Goal: Transaction & Acquisition: Purchase product/service

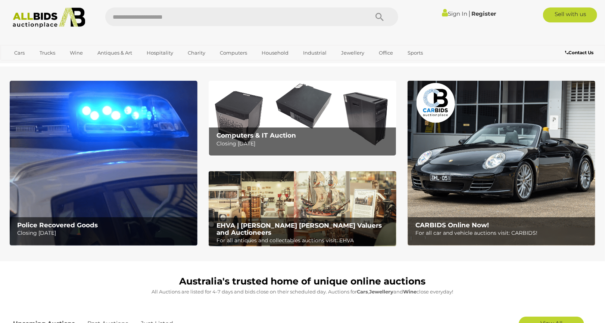
click at [280, 227] on b "EHVA | [PERSON_NAME] [PERSON_NAME] Valuers and Auctioneers" at bounding box center [299, 228] width 165 height 15
click at [454, 13] on link "Sign In" at bounding box center [454, 13] width 25 height 7
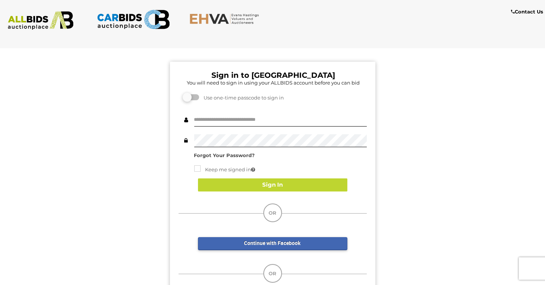
click at [223, 113] on div "Sign in to EHVA You will need to sign in using your ALLBIDS account before you …" at bounding box center [272, 188] width 205 height 253
click at [220, 118] on input "text" at bounding box center [280, 120] width 173 height 13
type input "**********"
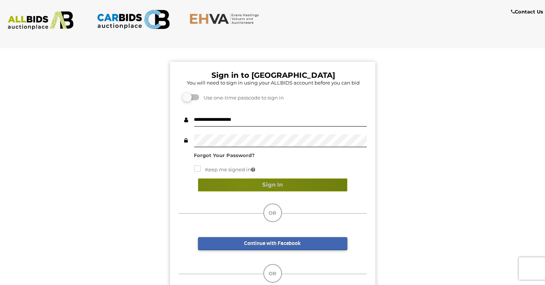
click at [244, 185] on button "Sign In" at bounding box center [272, 184] width 149 height 13
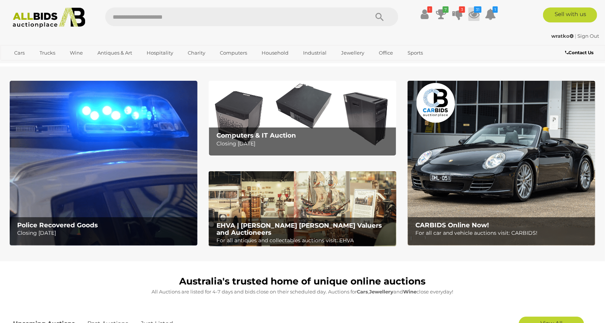
click at [474, 14] on icon at bounding box center [474, 13] width 11 height 13
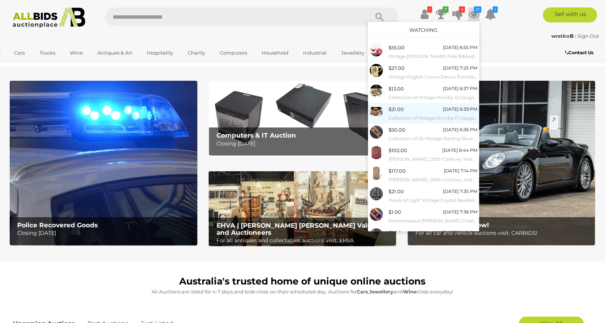
click at [405, 108] on div "$21.00 Monday 6:39 PM Collection of Vintage Hornby O Gauge Railway Rolling Stoc…" at bounding box center [433, 113] width 89 height 17
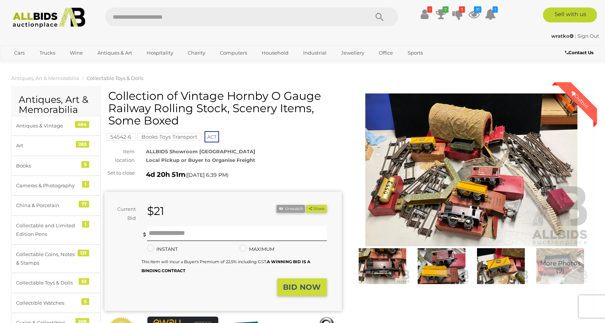
click at [420, 149] on img at bounding box center [472, 169] width 238 height 153
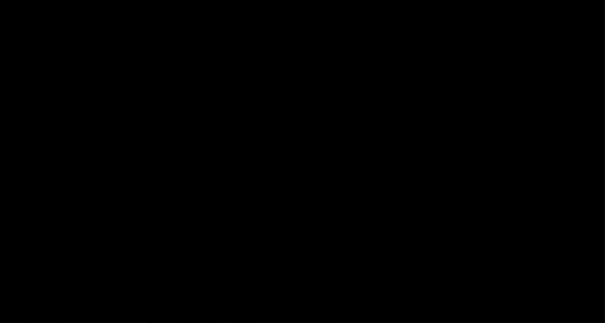
click at [420, 148] on picture at bounding box center [302, 140] width 303 height 123
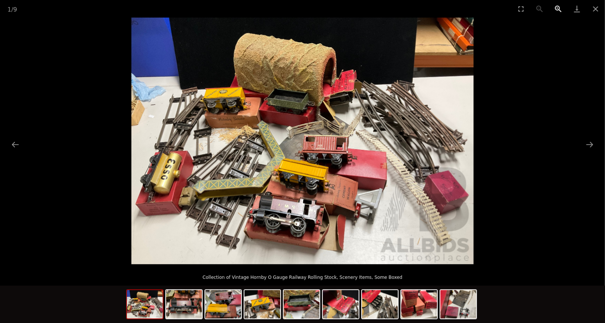
click at [558, 9] on button "Zoom in" at bounding box center [558, 9] width 19 height 18
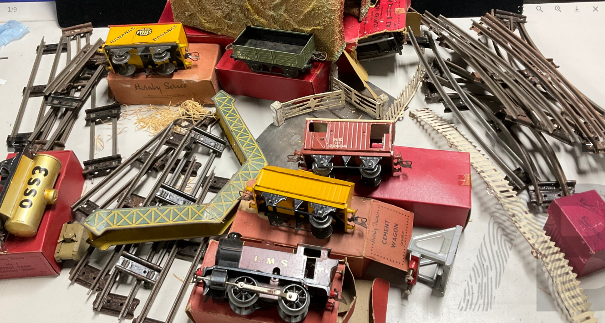
click at [587, 142] on button "Next slide" at bounding box center [590, 144] width 16 height 15
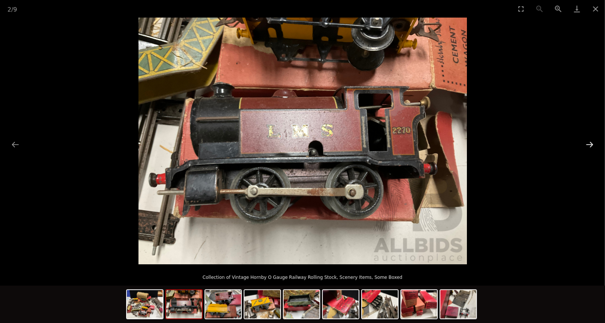
click at [587, 142] on button "Next slide" at bounding box center [590, 144] width 16 height 15
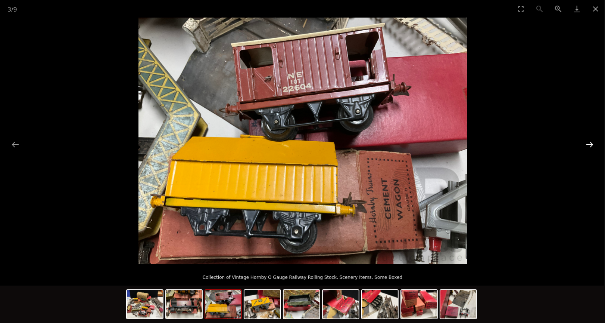
click at [587, 142] on button "Next slide" at bounding box center [590, 144] width 16 height 15
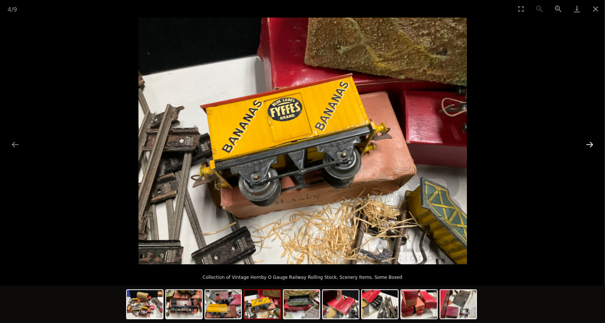
click at [587, 142] on button "Next slide" at bounding box center [590, 144] width 16 height 15
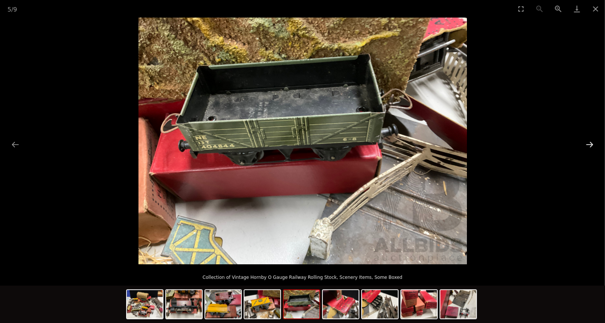
click at [587, 142] on button "Next slide" at bounding box center [590, 144] width 16 height 15
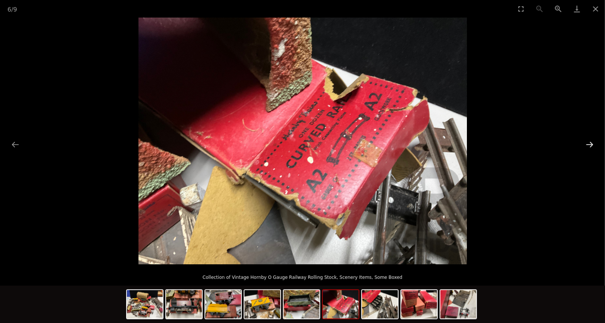
click at [587, 142] on button "Next slide" at bounding box center [590, 144] width 16 height 15
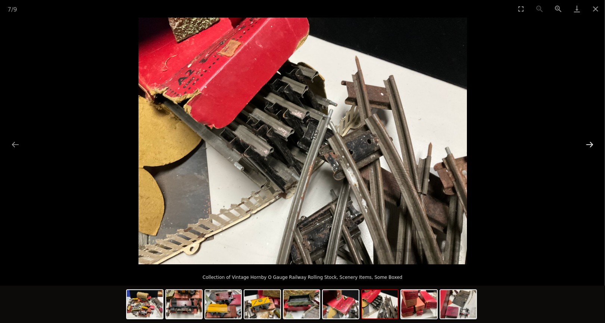
click at [587, 142] on button "Next slide" at bounding box center [590, 144] width 16 height 15
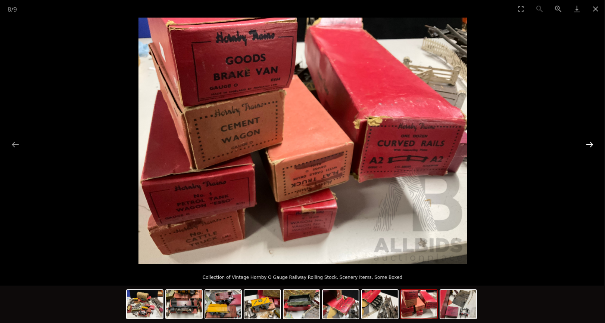
click at [587, 142] on button "Next slide" at bounding box center [590, 144] width 16 height 15
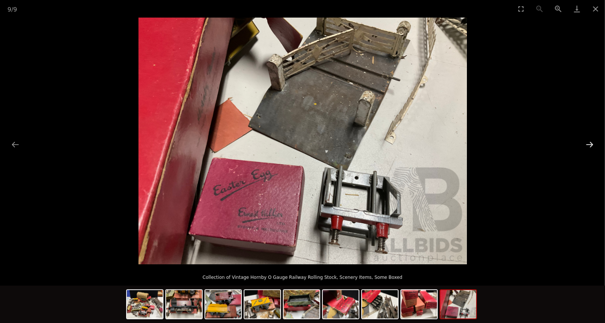
click at [587, 142] on button "Next slide" at bounding box center [590, 144] width 16 height 15
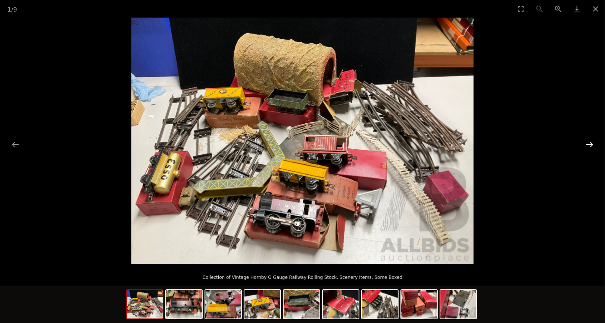
click at [587, 142] on button "Next slide" at bounding box center [590, 144] width 16 height 15
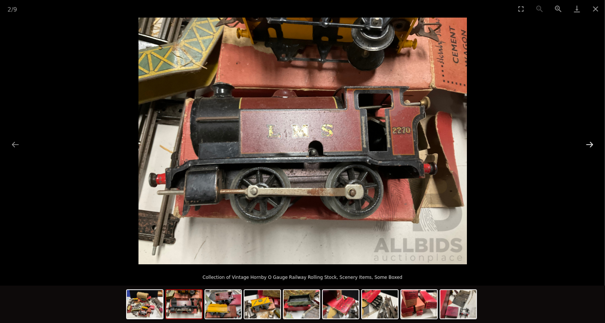
click at [587, 142] on button "Next slide" at bounding box center [590, 144] width 16 height 15
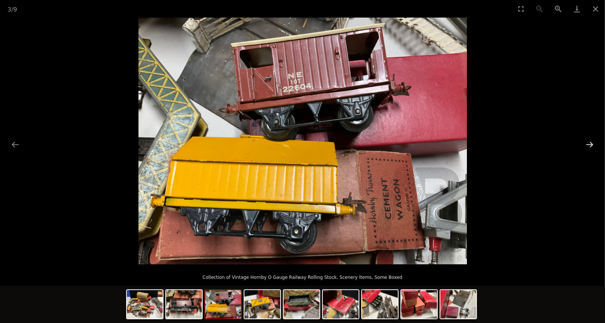
click at [587, 142] on button "Next slide" at bounding box center [590, 144] width 16 height 15
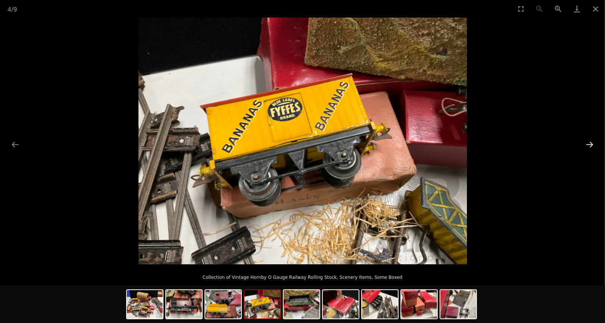
click at [587, 142] on button "Next slide" at bounding box center [590, 144] width 16 height 15
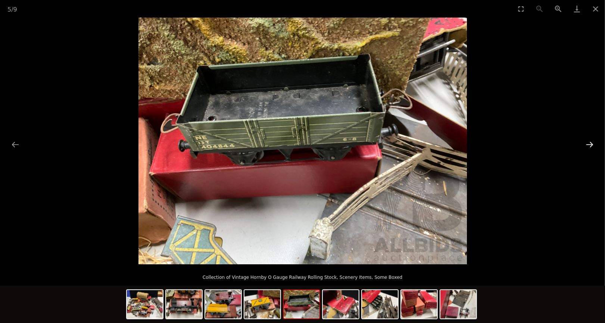
click at [587, 142] on button "Next slide" at bounding box center [590, 144] width 16 height 15
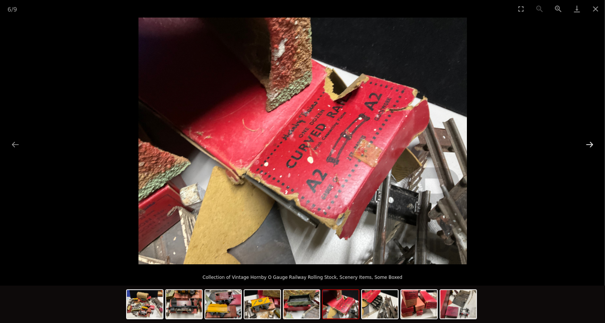
click at [587, 142] on button "Next slide" at bounding box center [590, 144] width 16 height 15
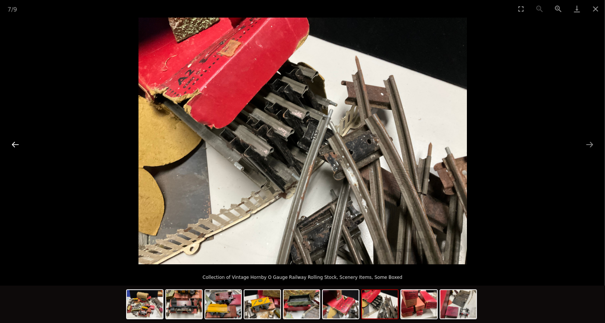
click at [18, 144] on button "Previous slide" at bounding box center [15, 144] width 16 height 15
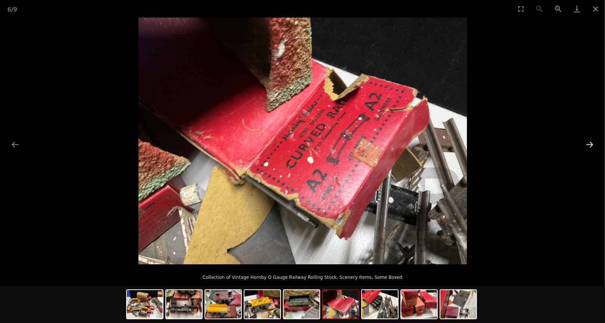
click at [589, 140] on button "Next slide" at bounding box center [590, 144] width 16 height 15
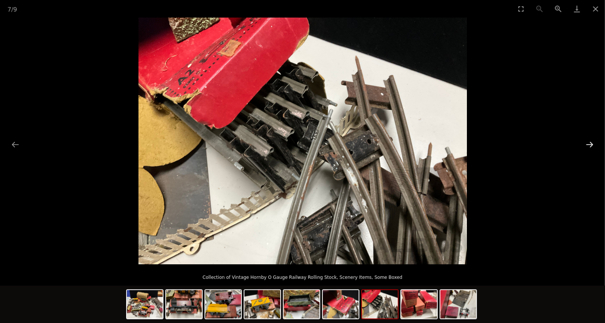
click at [594, 144] on button "Next slide" at bounding box center [590, 144] width 16 height 15
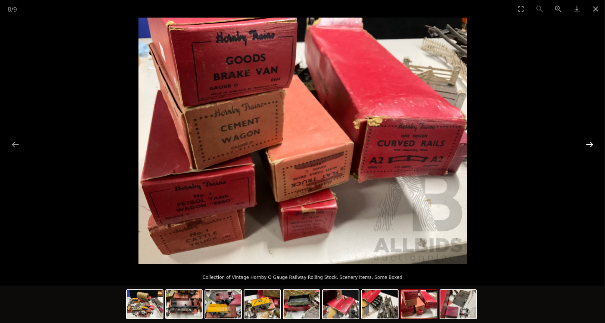
click at [594, 144] on button "Next slide" at bounding box center [590, 144] width 16 height 15
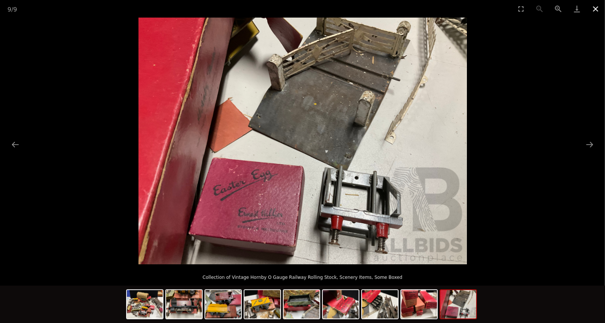
click at [597, 6] on button "Close gallery" at bounding box center [596, 9] width 19 height 18
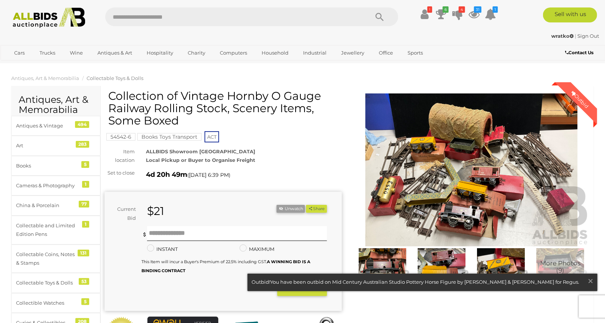
click at [288, 307] on div "Current Bid $21 (Min $22) $21 Share" at bounding box center [224, 251] width 238 height 119
click at [590, 279] on span "×" at bounding box center [591, 280] width 7 height 15
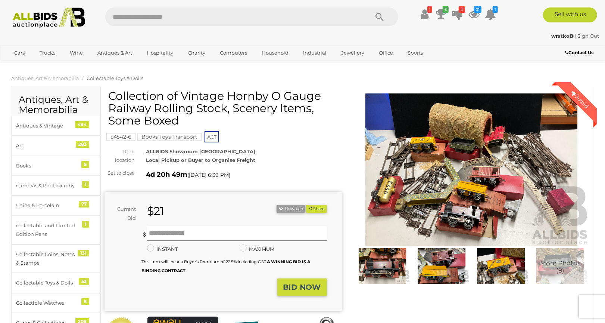
click at [300, 289] on strong "BID NOW" at bounding box center [302, 286] width 38 height 9
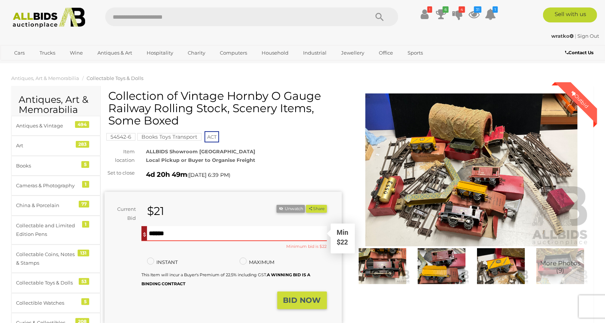
click at [152, 234] on input "text" at bounding box center [237, 233] width 180 height 15
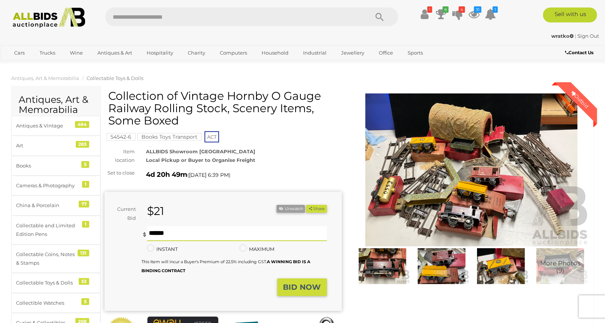
type input "**"
click at [311, 285] on strong "BID NOW" at bounding box center [302, 286] width 38 height 9
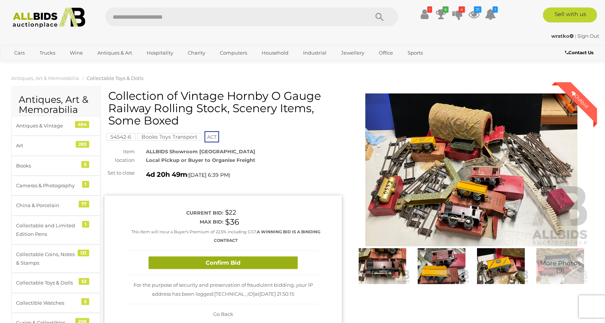
click at [220, 257] on button "Confirm Bid" at bounding box center [223, 262] width 149 height 13
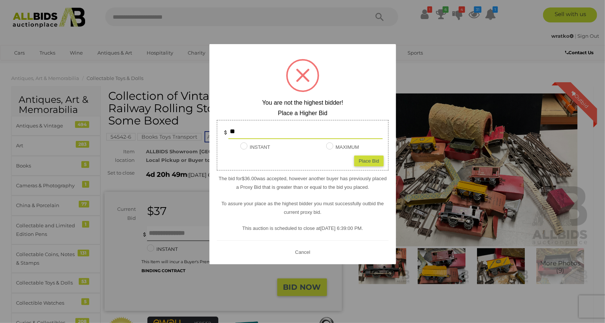
click at [366, 159] on div "Place Bid" at bounding box center [369, 160] width 30 height 11
type input "**"
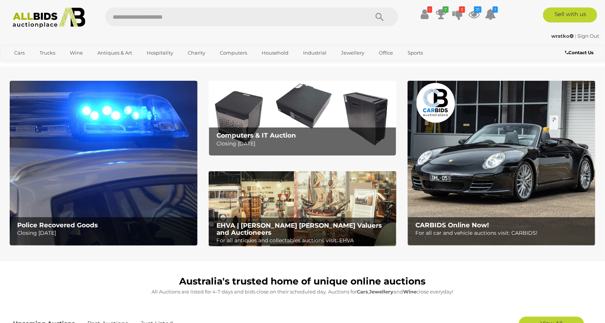
click at [312, 195] on img at bounding box center [303, 208] width 188 height 75
click at [473, 159] on img at bounding box center [502, 163] width 188 height 165
click at [483, 147] on img at bounding box center [502, 163] width 188 height 165
